Goal: Task Accomplishment & Management: Manage account settings

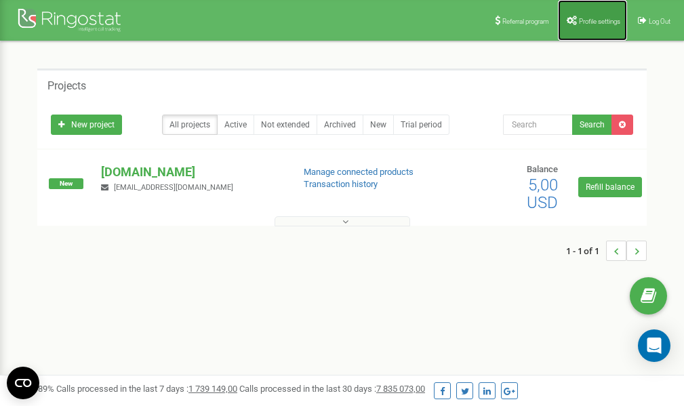
click at [597, 23] on span "Profile settings" at bounding box center [599, 21] width 41 height 7
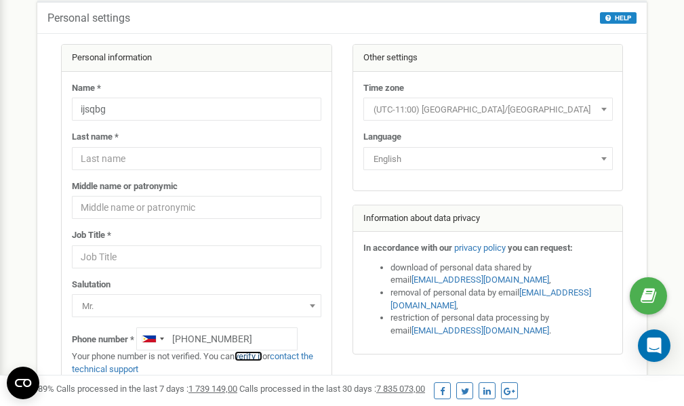
click at [256, 356] on link "verify it" at bounding box center [249, 356] width 28 height 10
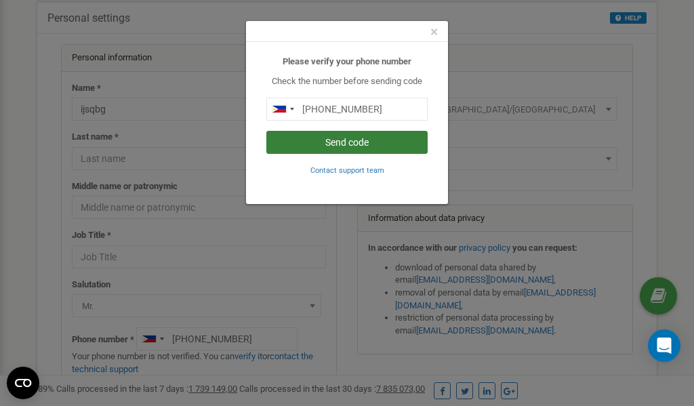
click at [332, 144] on button "Send code" at bounding box center [347, 142] width 161 height 23
